Goal: Task Accomplishment & Management: Complete application form

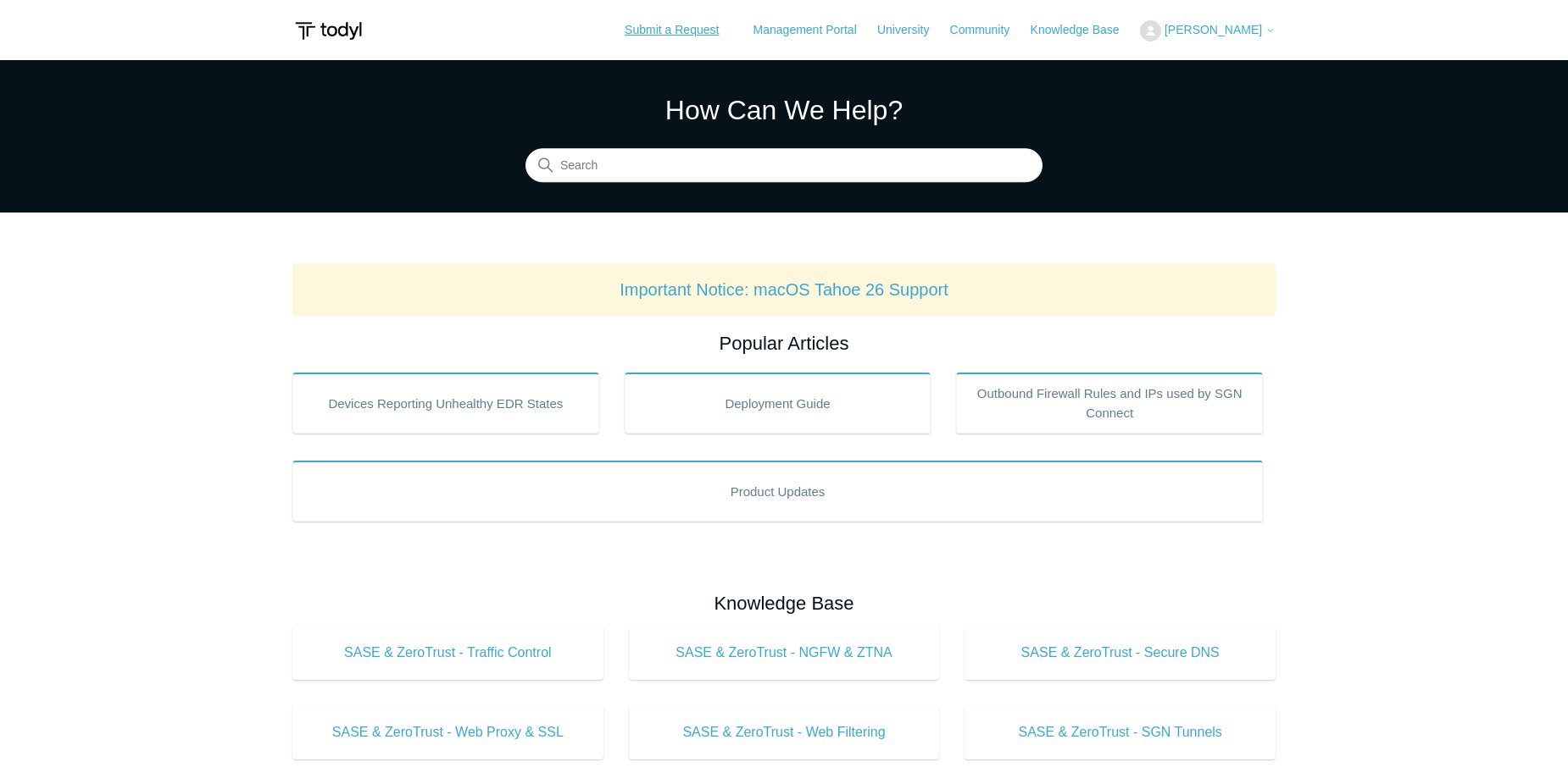
click at [681, 31] on link "Submit a Request" at bounding box center [671, 30] width 128 height 28
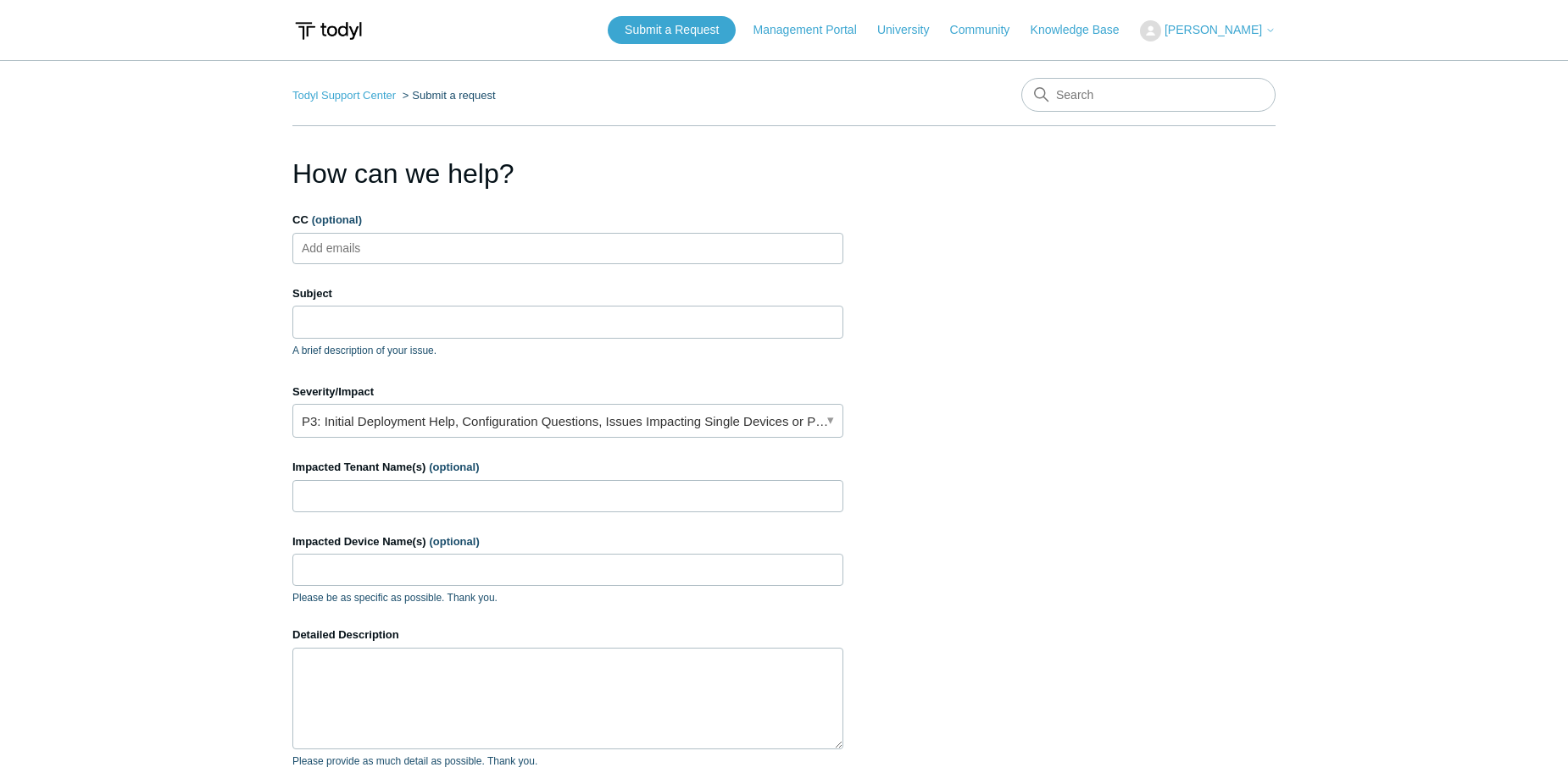
click at [391, 248] on input "CC (optional)" at bounding box center [346, 248] width 101 height 26
type input "Aarona@divergeit.com"
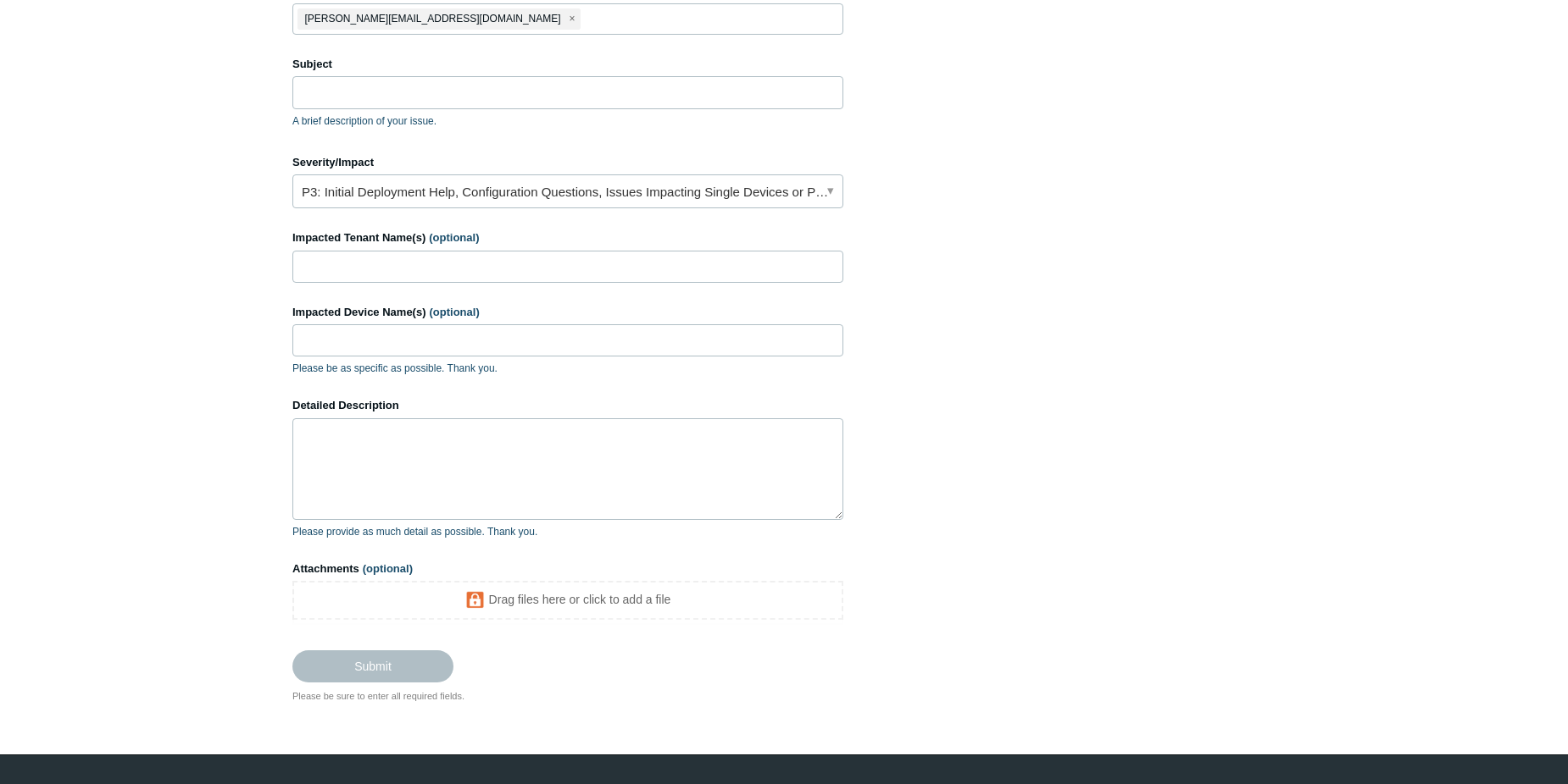
scroll to position [254, 0]
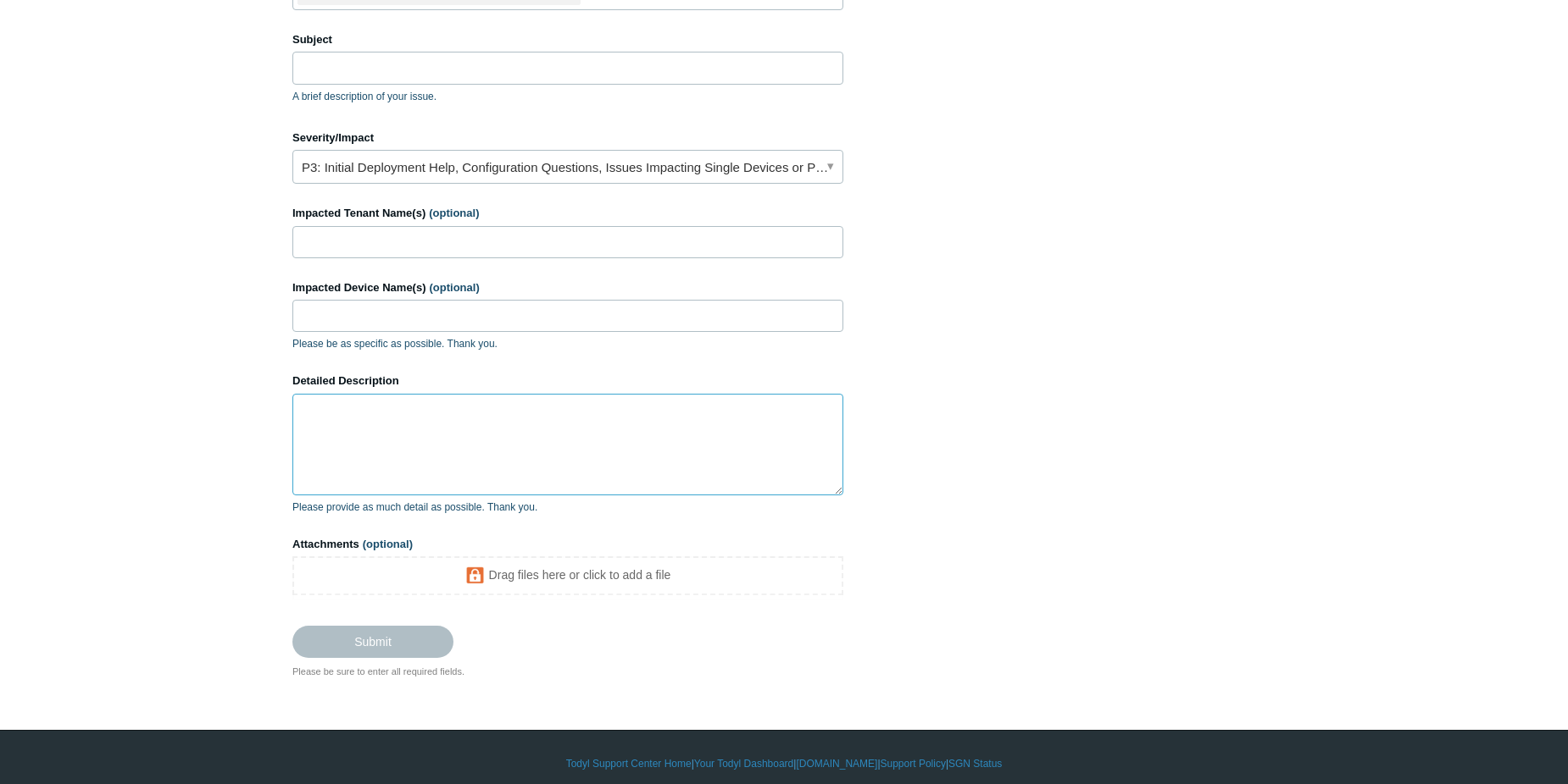
click at [396, 402] on textarea "Detailed Description" at bounding box center [568, 444] width 551 height 101
click at [304, 436] on textarea "Hello, Are we able to create multiple EDR Policies on the Global tenant?" at bounding box center [568, 444] width 551 height 101
click at [687, 431] on textarea "Hello, Are we able to create multiple EDR Policies on the Global tenant?" at bounding box center [568, 444] width 551 height 101
click at [788, 452] on textarea "Hello, Are we able to create multiple EDR Policies on the Global tenant? I am a…" at bounding box center [568, 444] width 551 height 101
type textarea "Hello, Are we able to create multiple EDR Policies on the Global tenant? I am a…"
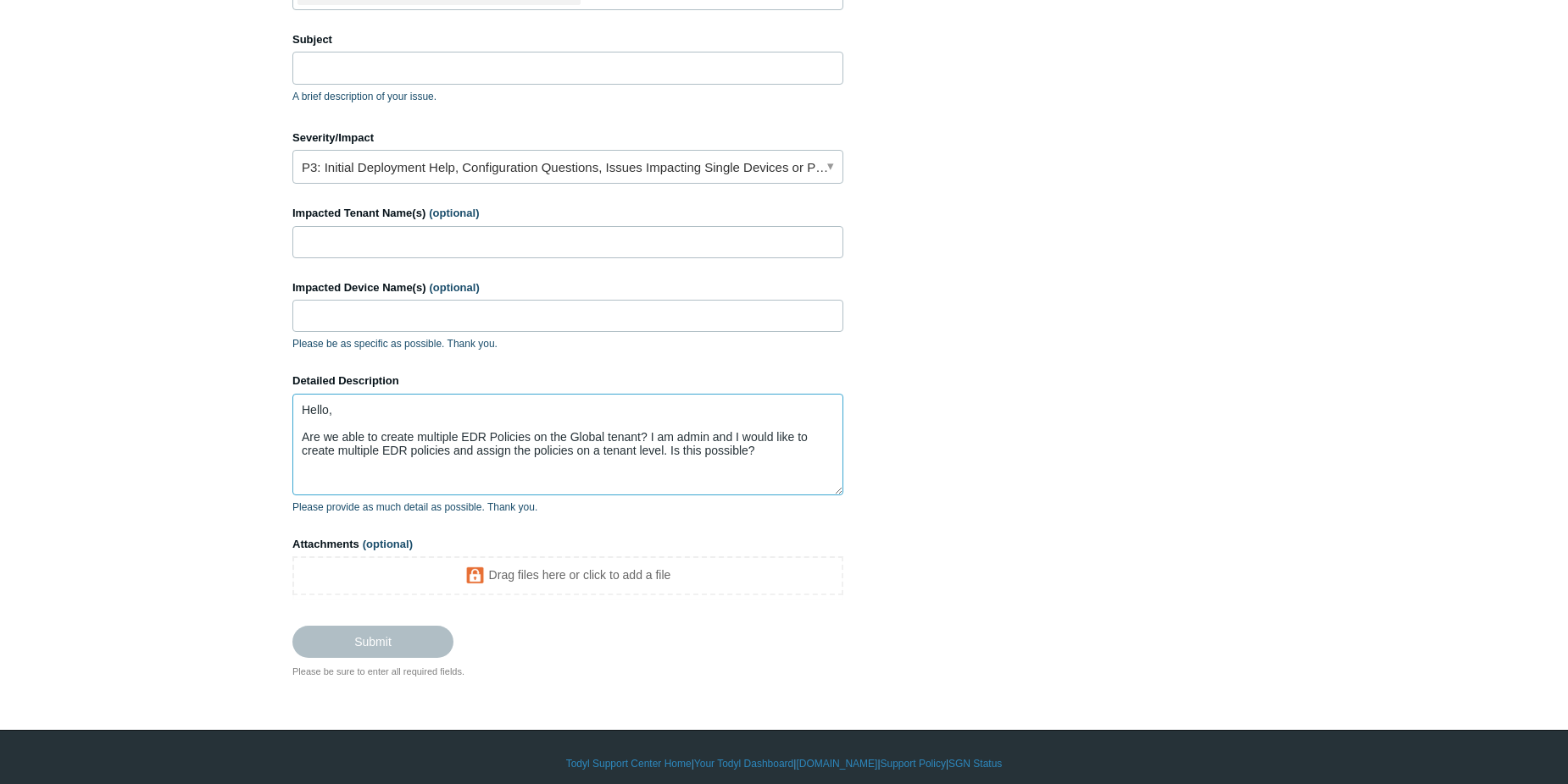
click at [788, 468] on textarea "Hello, Are we able to create multiple EDR Policies on the Global tenant? I am a…" at bounding box center [568, 444] width 551 height 101
click at [669, 475] on textarea "Hello, Are we able to create multiple EDR Policies on the Global tenant? I am a…" at bounding box center [568, 444] width 551 height 101
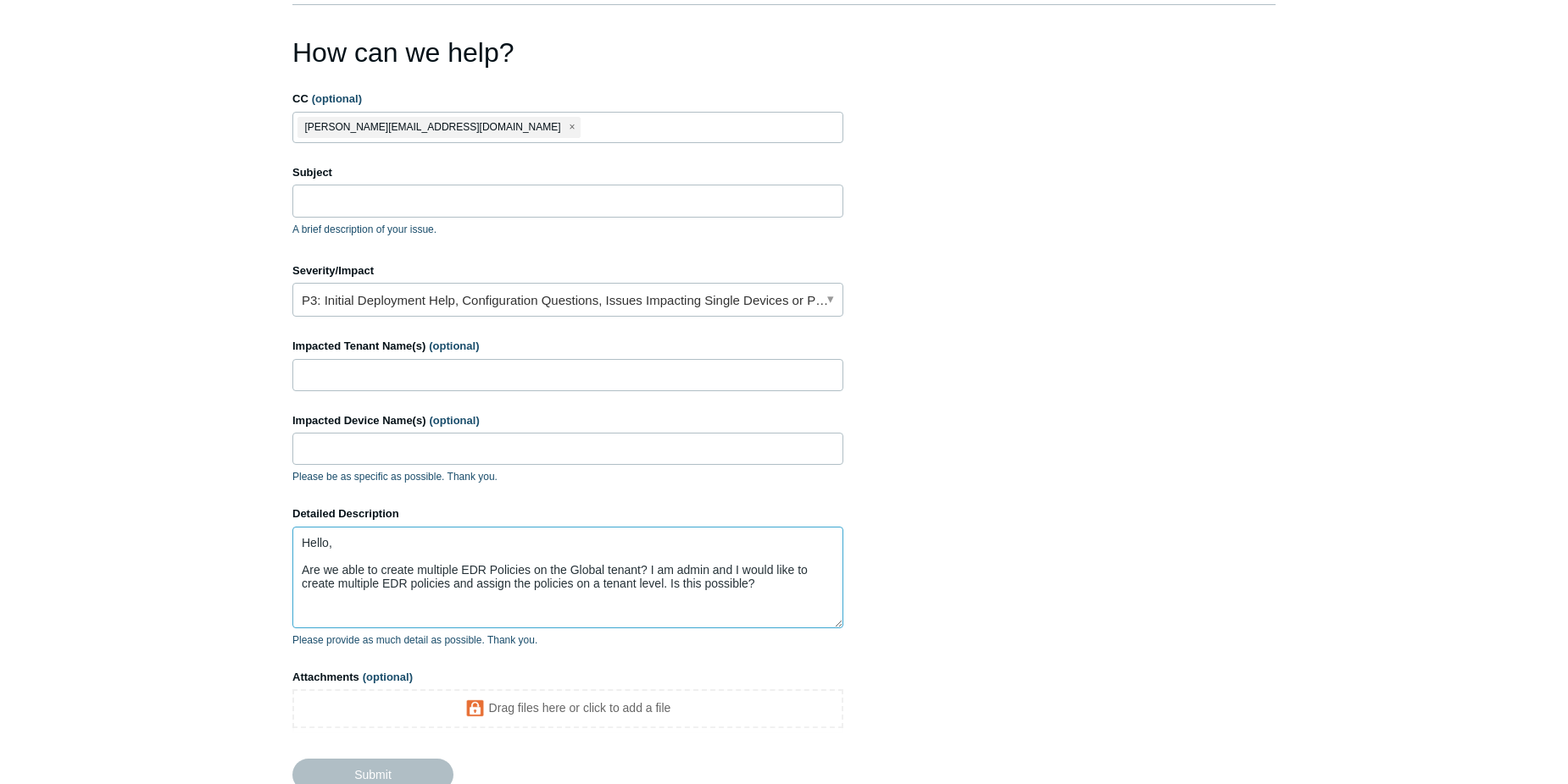
scroll to position [0, 0]
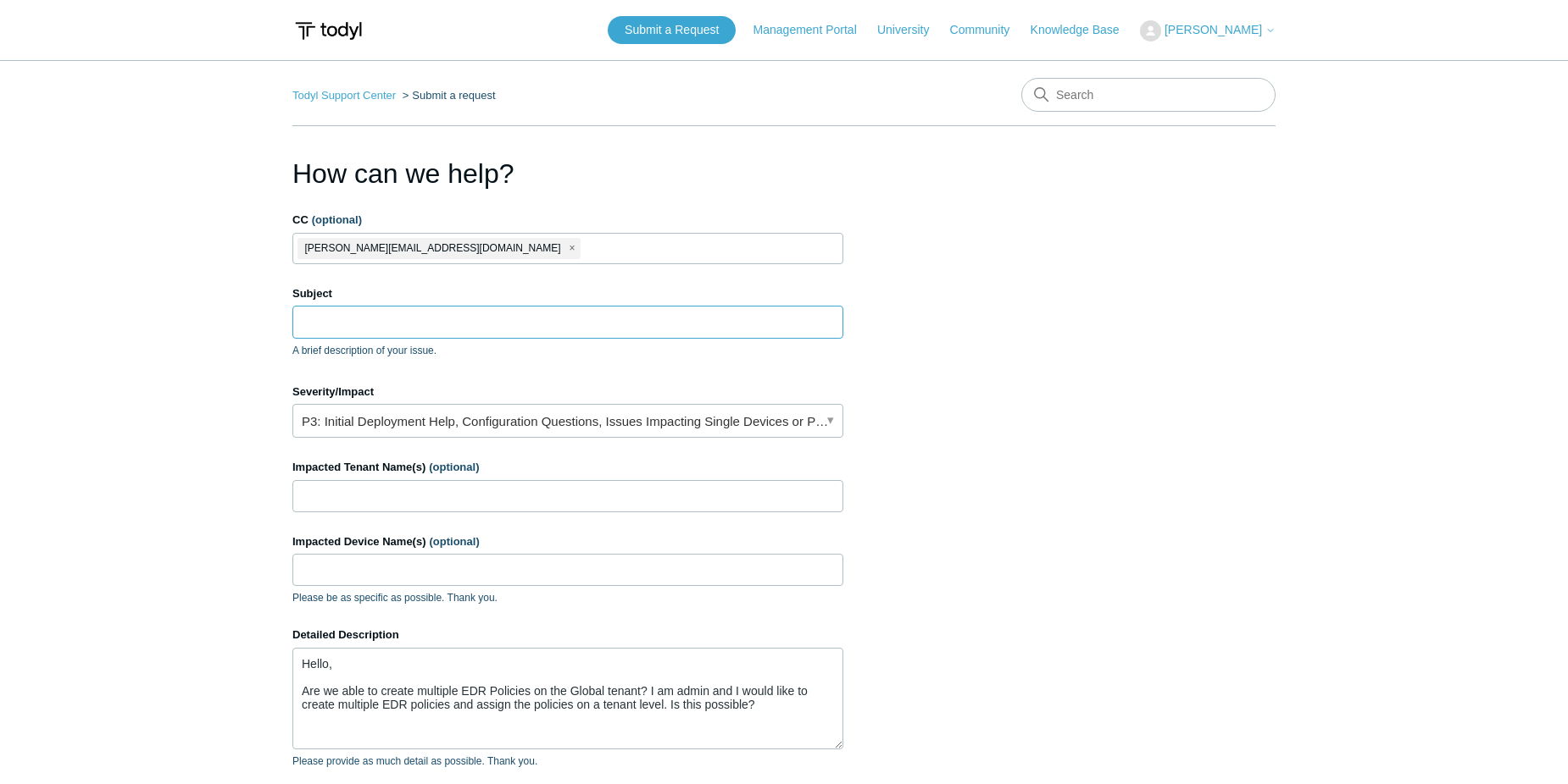
click at [410, 328] on input "Subject" at bounding box center [568, 322] width 551 height 32
click at [582, 241] on input "CC (optional)" at bounding box center [603, 248] width 43 height 26
click at [582, 246] on input "CC (optional)" at bounding box center [603, 248] width 43 height 26
paste input "Edwardt@divergeit.com"
type input "Edwardt@divergeit.com"
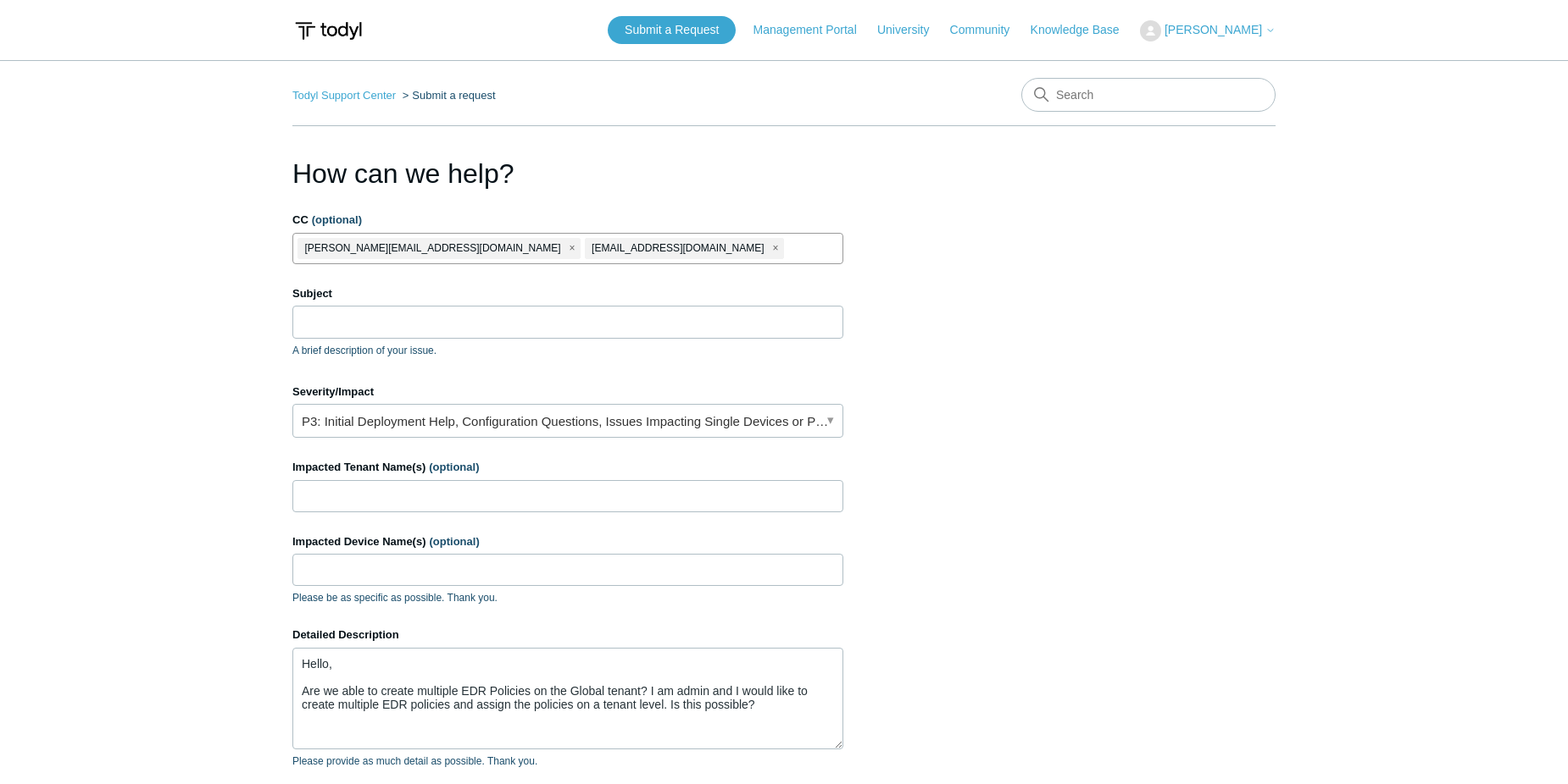
click at [785, 248] on input "CC (optional)" at bounding box center [806, 248] width 43 height 26
paste input "eliezerm@divergeit.com"
type input "eliezerm@divergeit.com"
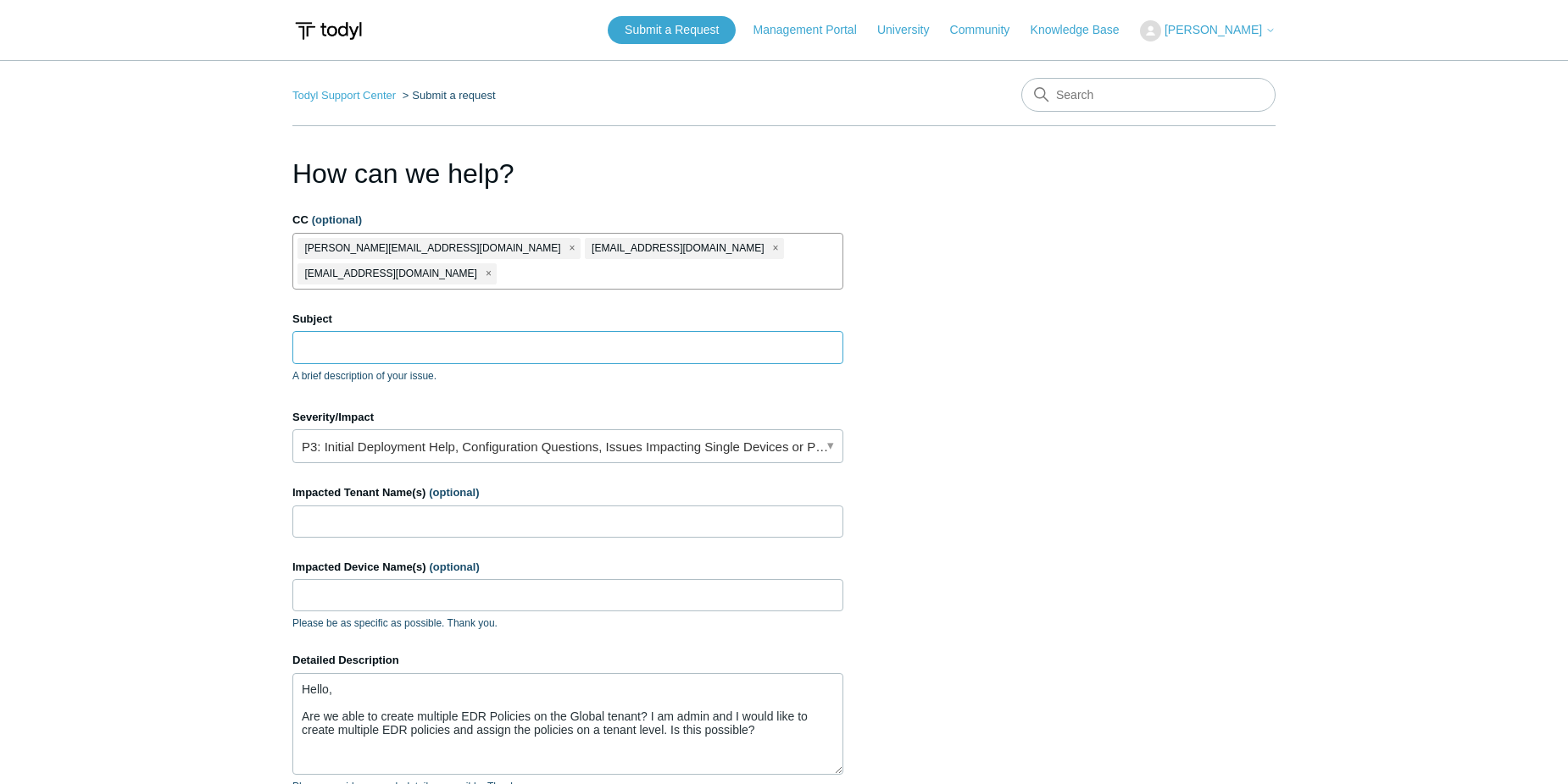
click at [402, 331] on input "Subject" at bounding box center [568, 347] width 551 height 32
type input "E"
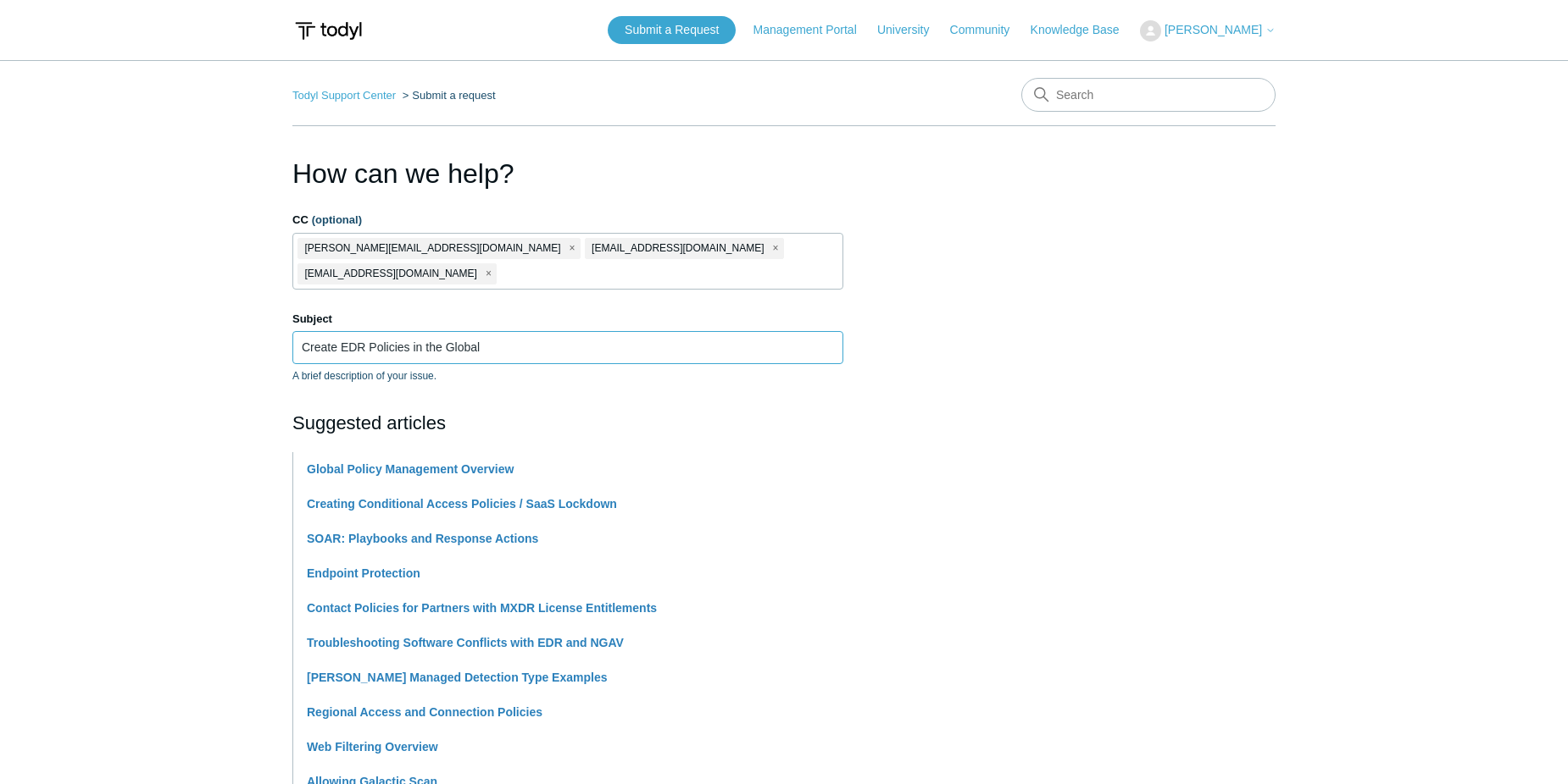
click at [560, 331] on input "Create EDR Policies in the Global" at bounding box center [568, 347] width 551 height 32
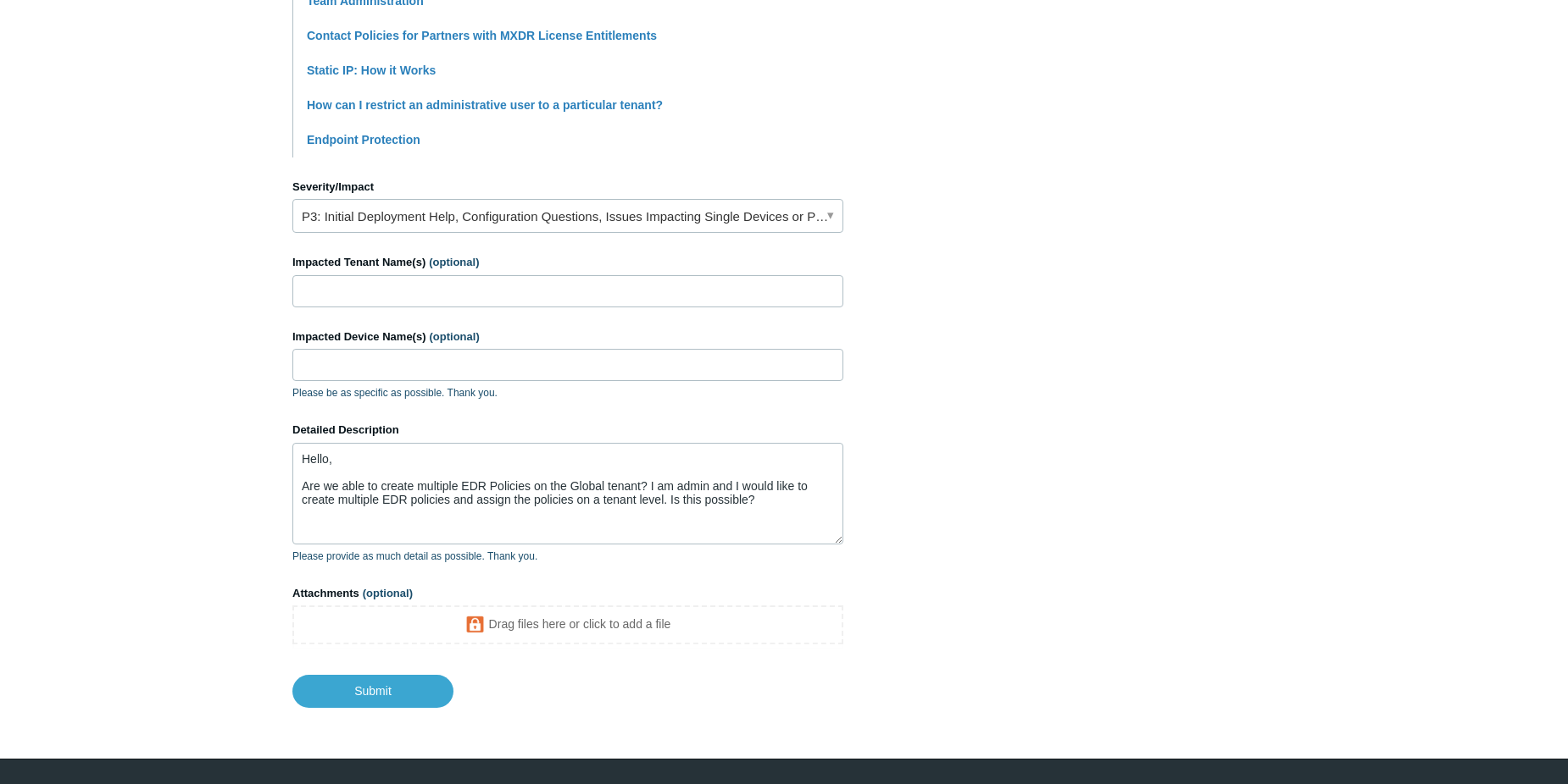
scroll to position [658, 0]
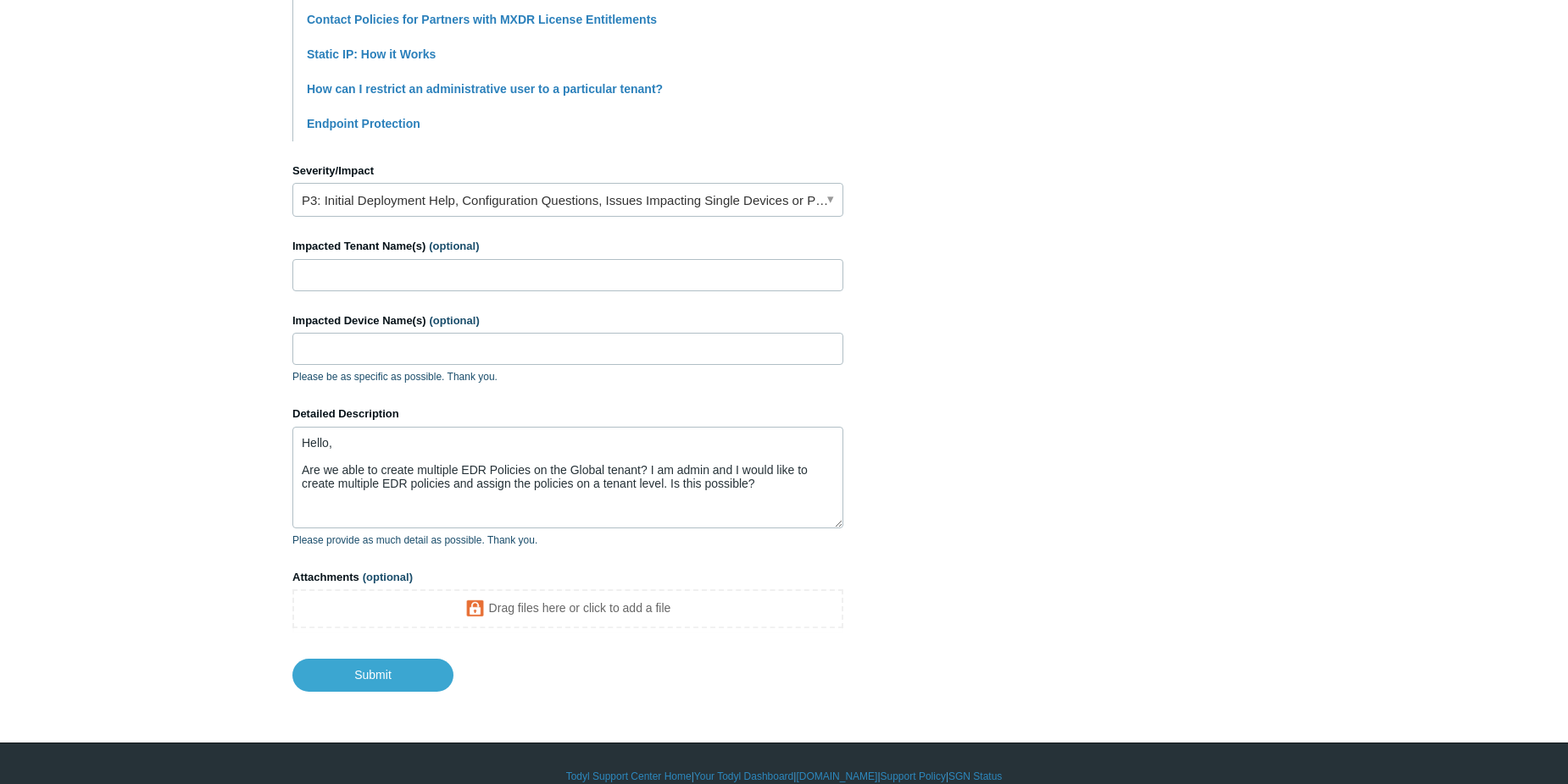
type input "Create EDR Policies in the Global Tenant"
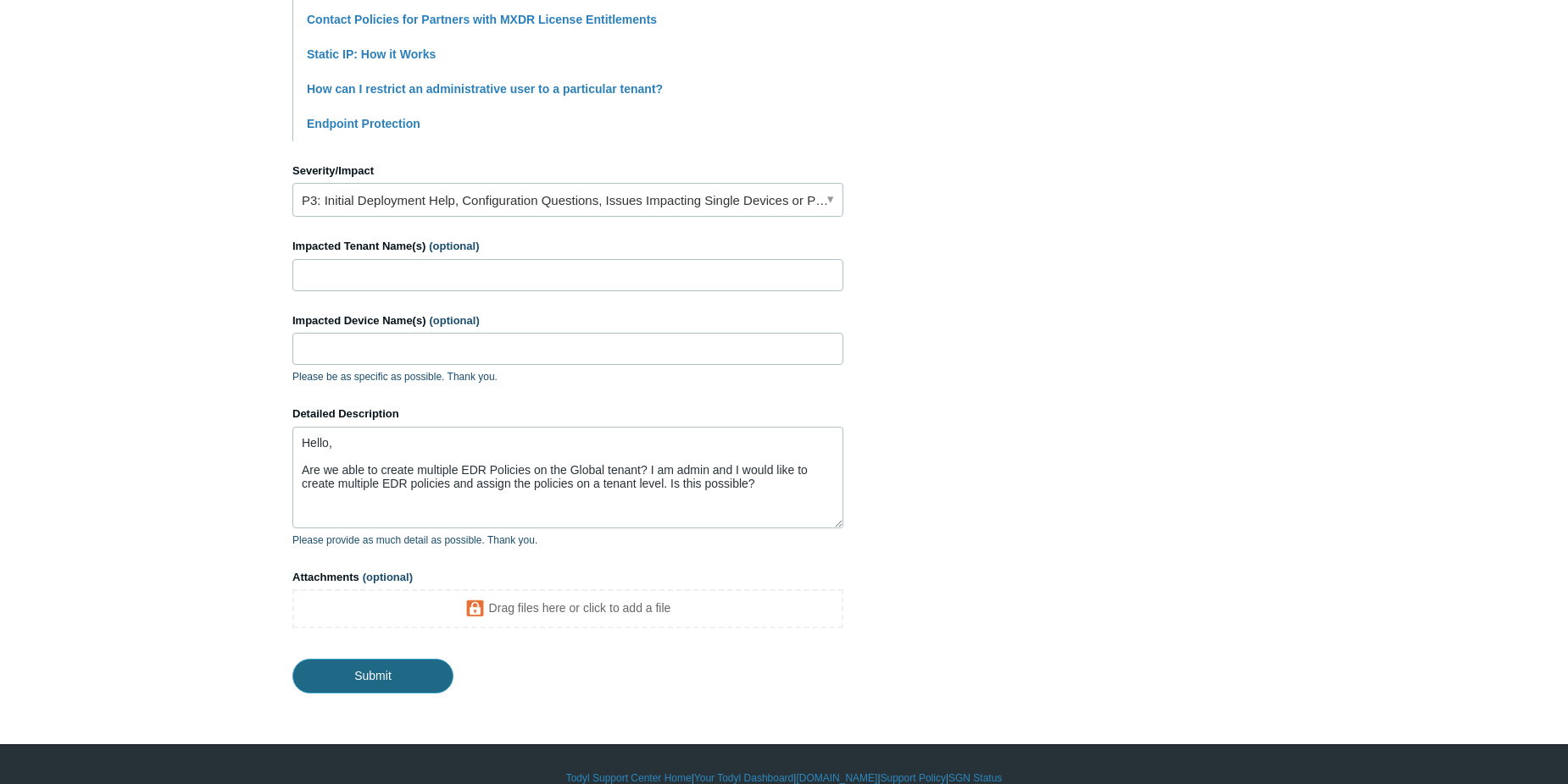
click at [401, 659] on input "Submit" at bounding box center [373, 676] width 161 height 34
